Goal: Check status: Check status

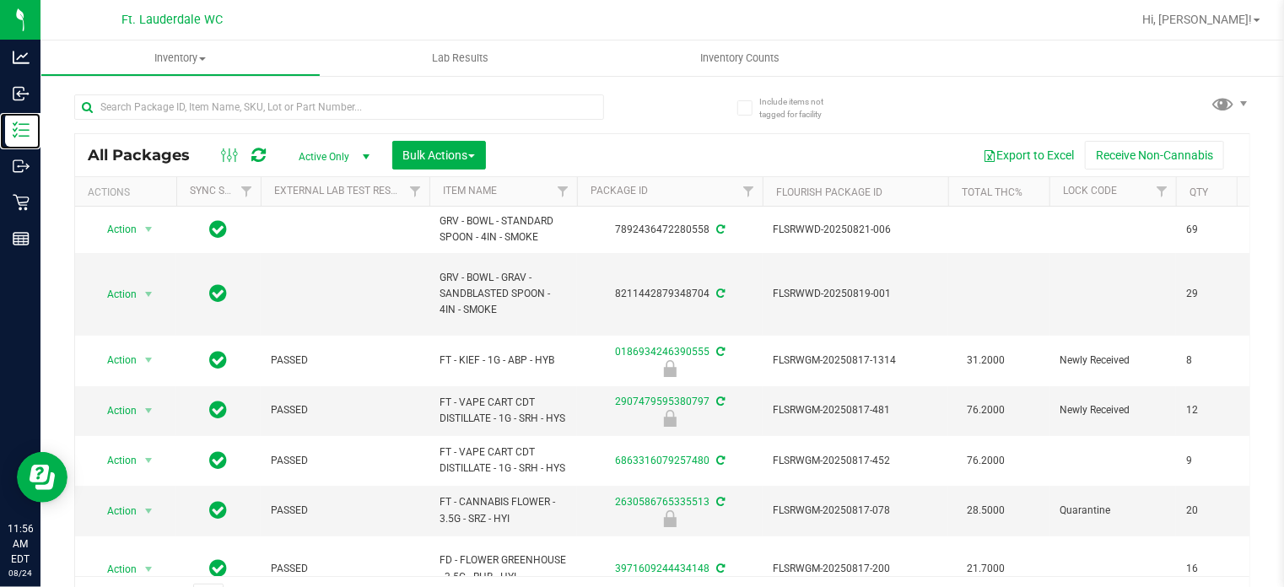
scroll to position [30, 0]
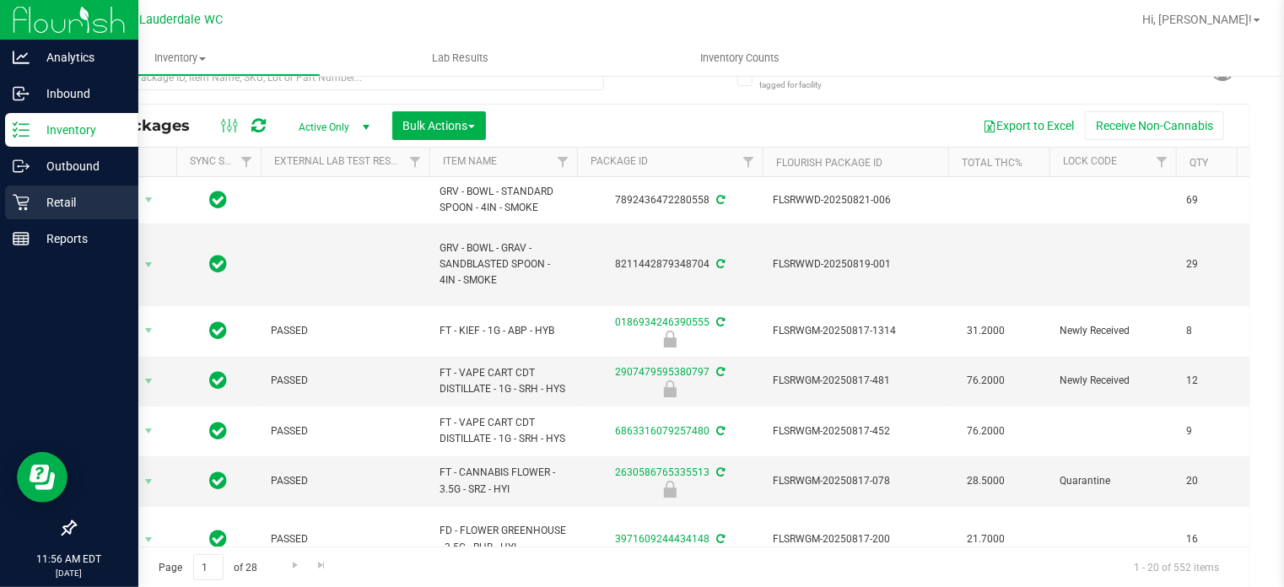
click at [24, 198] on icon at bounding box center [21, 202] width 17 height 17
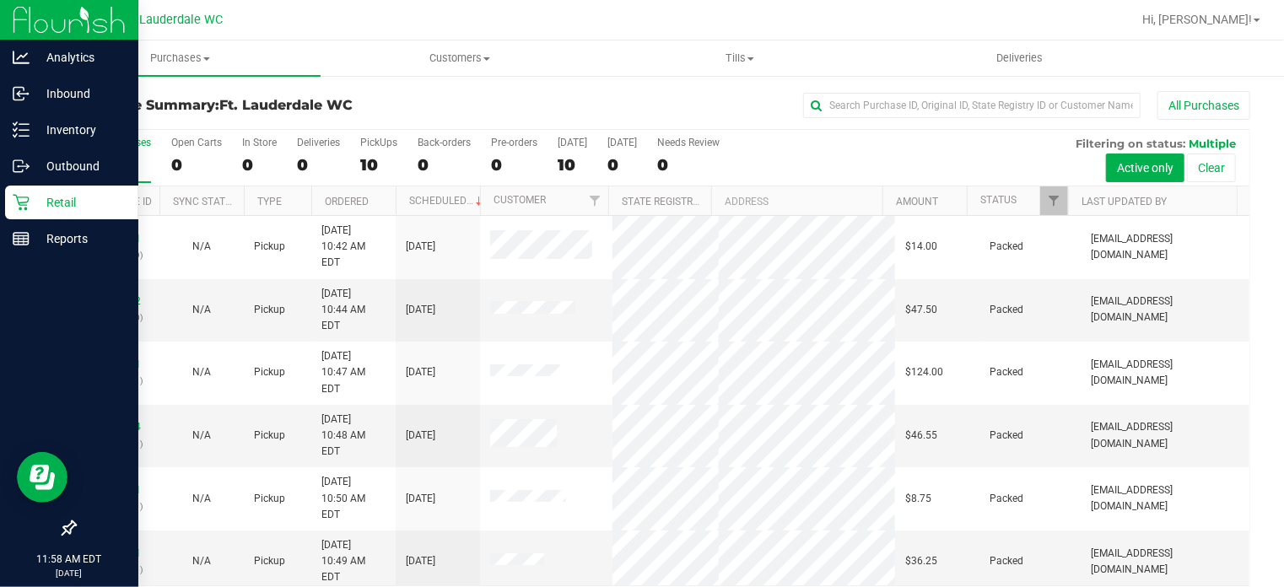
click at [26, 190] on div "Retail" at bounding box center [71, 203] width 133 height 34
click at [22, 204] on icon at bounding box center [21, 202] width 17 height 17
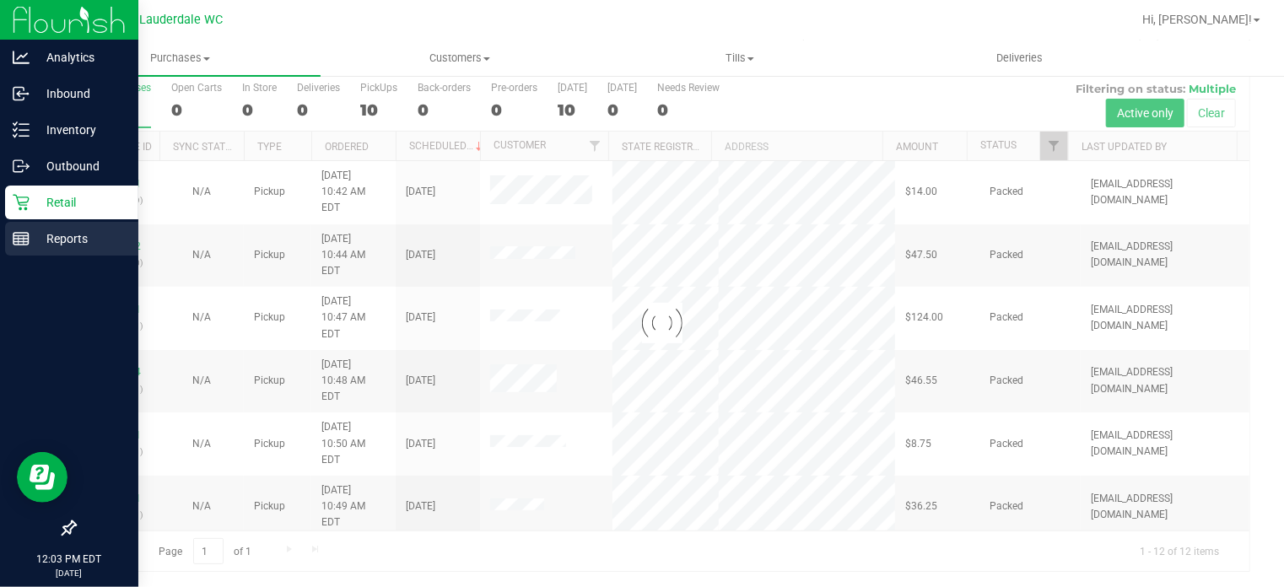
click at [20, 236] on line at bounding box center [20, 236] width 15 height 0
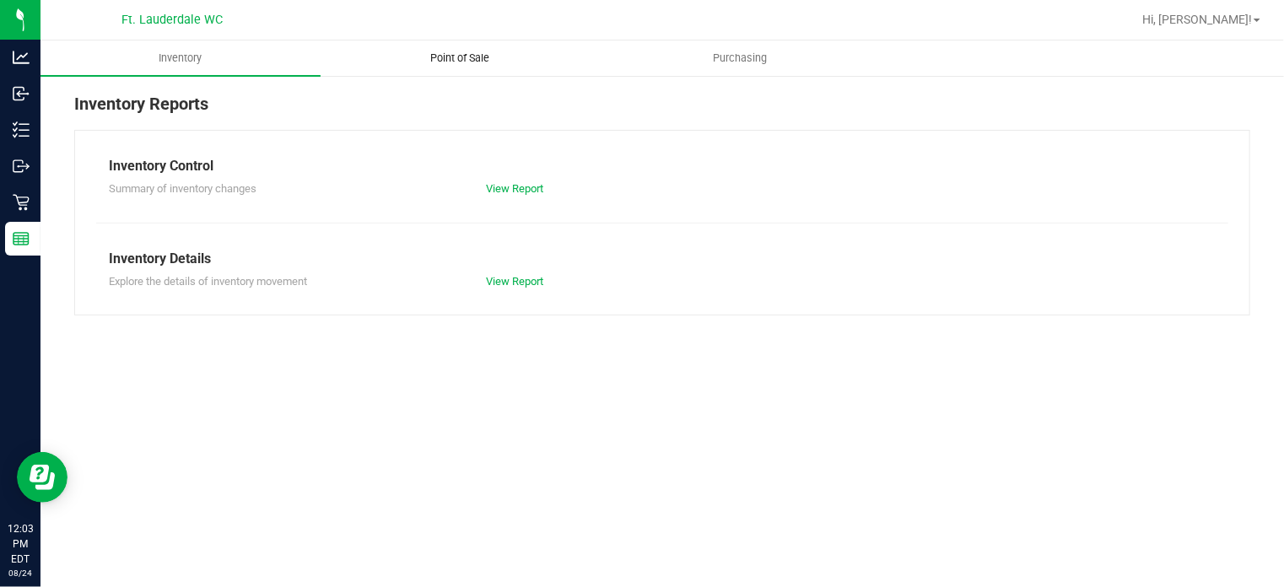
click at [429, 72] on uib-tab-heading "Point of Sale" at bounding box center [460, 58] width 278 height 34
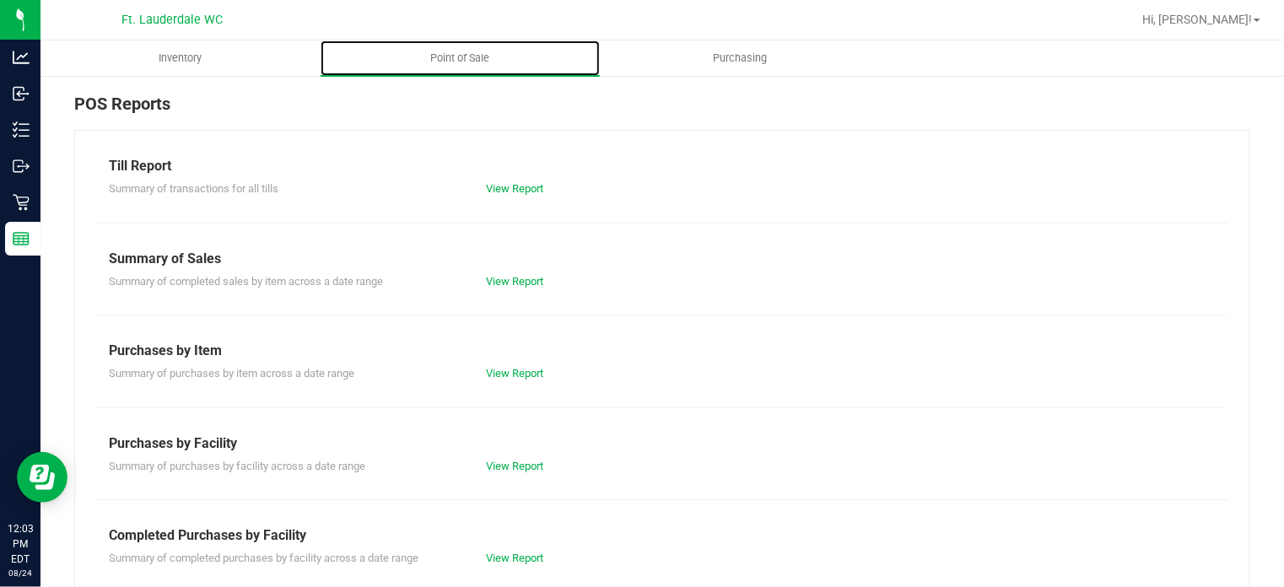
scroll to position [298, 0]
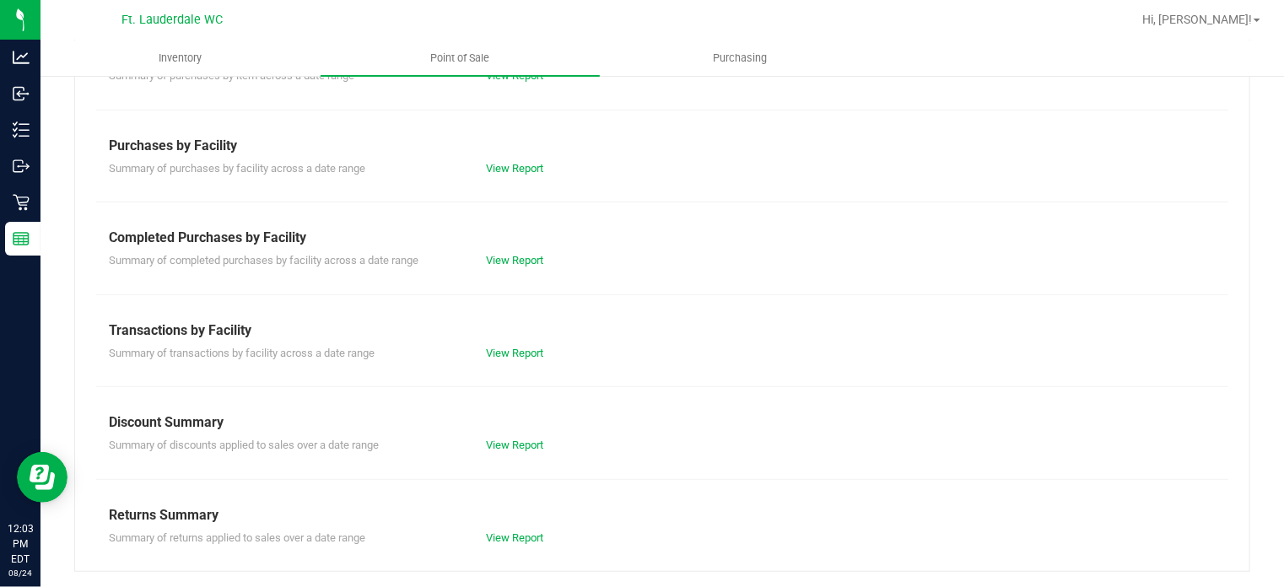
click at [518, 272] on div "Till Report Summary of transactions for all tills View Report Summary of Sales …" at bounding box center [662, 202] width 1176 height 740
click at [514, 263] on link "View Report" at bounding box center [514, 260] width 57 height 13
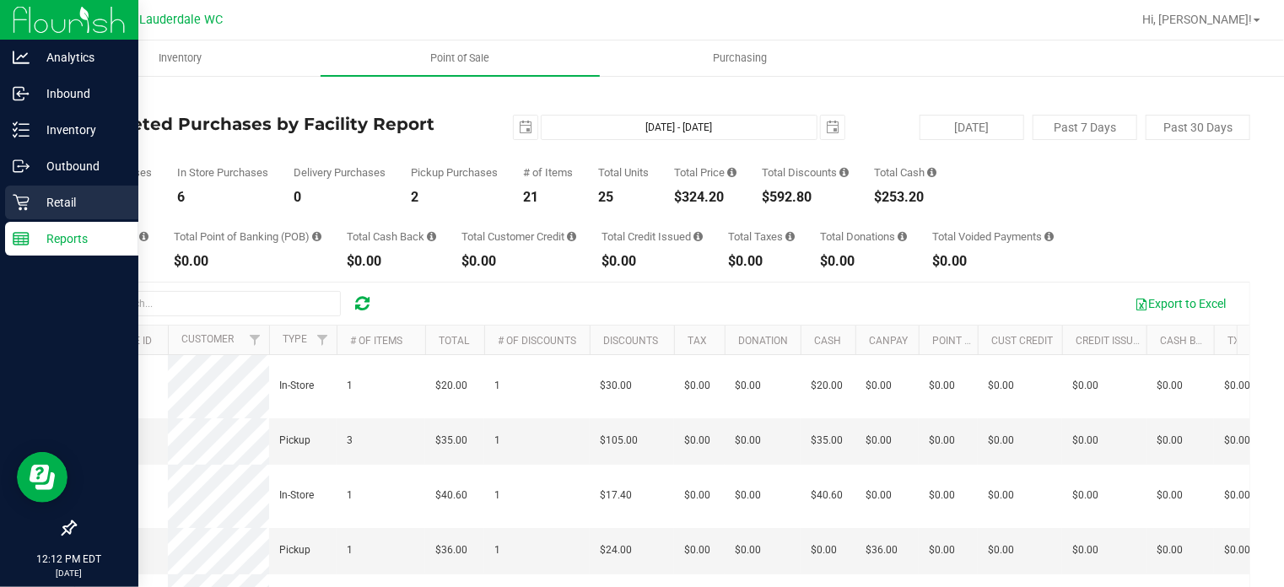
click at [19, 205] on icon at bounding box center [21, 203] width 16 height 16
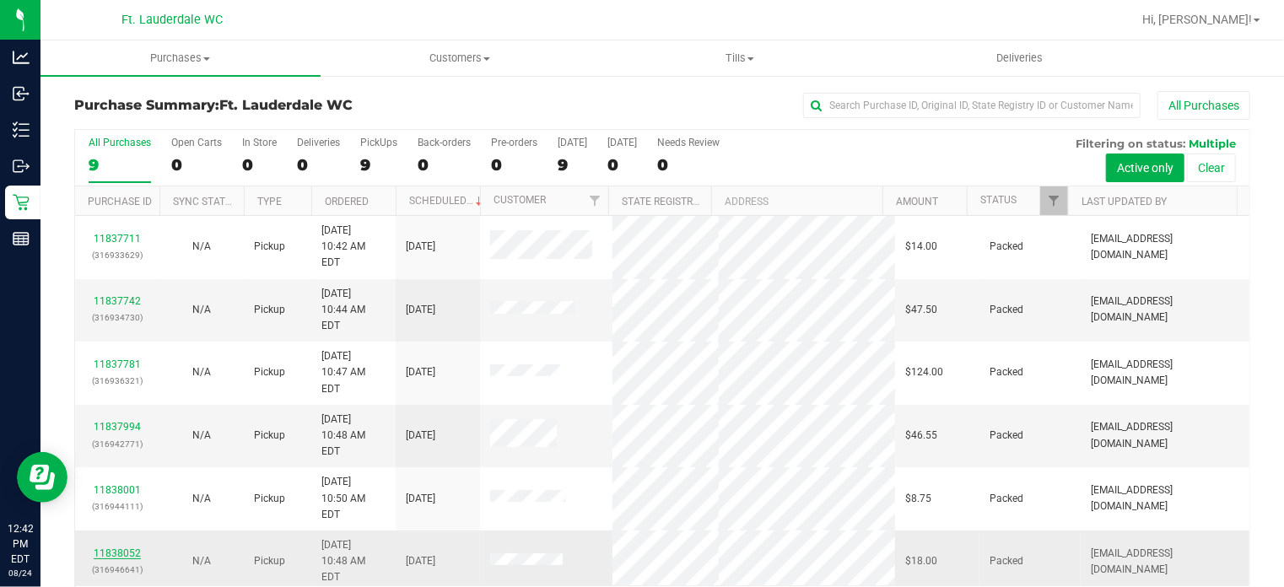
click at [127, 548] on link "11838052" at bounding box center [117, 554] width 47 height 12
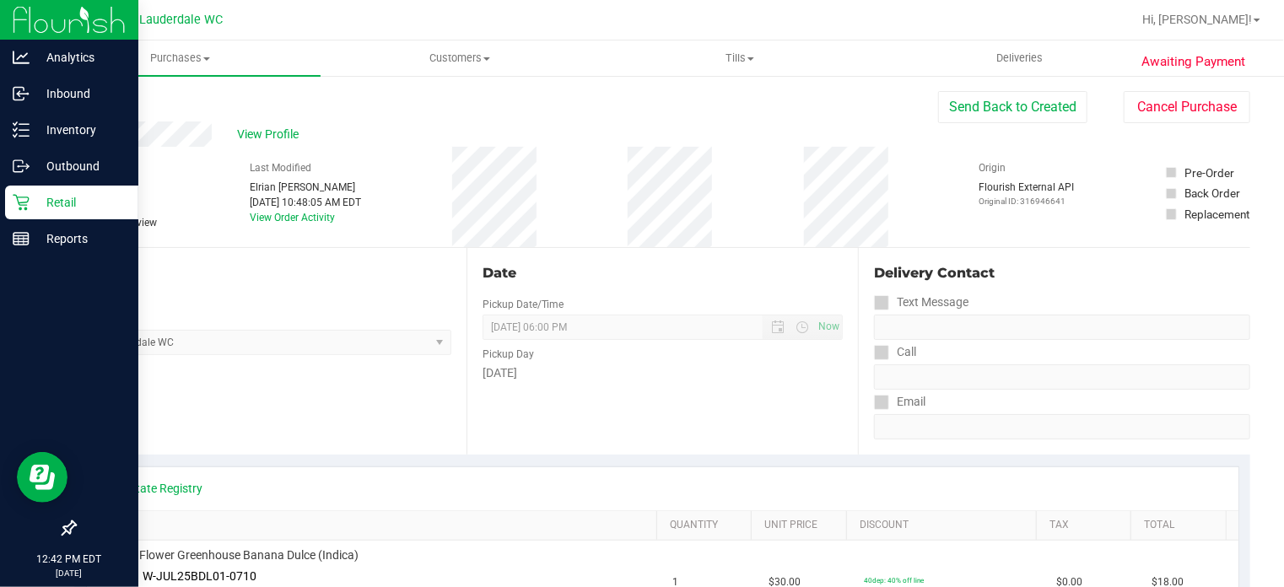
click at [25, 202] on icon at bounding box center [21, 202] width 17 height 17
